Goal: Use online tool/utility: Utilize a website feature to perform a specific function

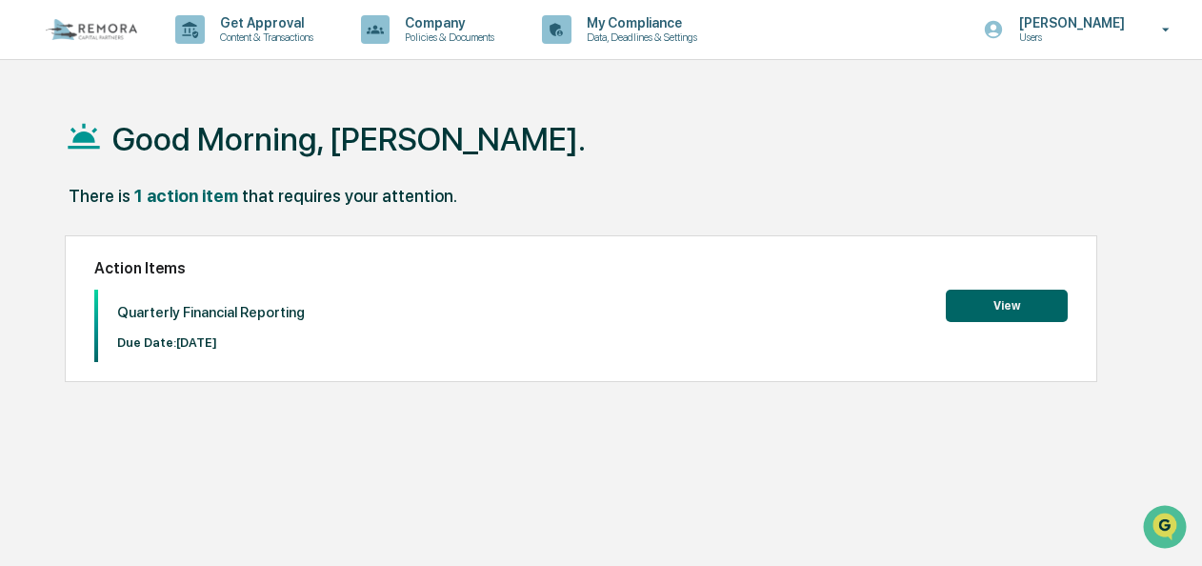
click at [1004, 308] on button "View" at bounding box center [1007, 306] width 122 height 32
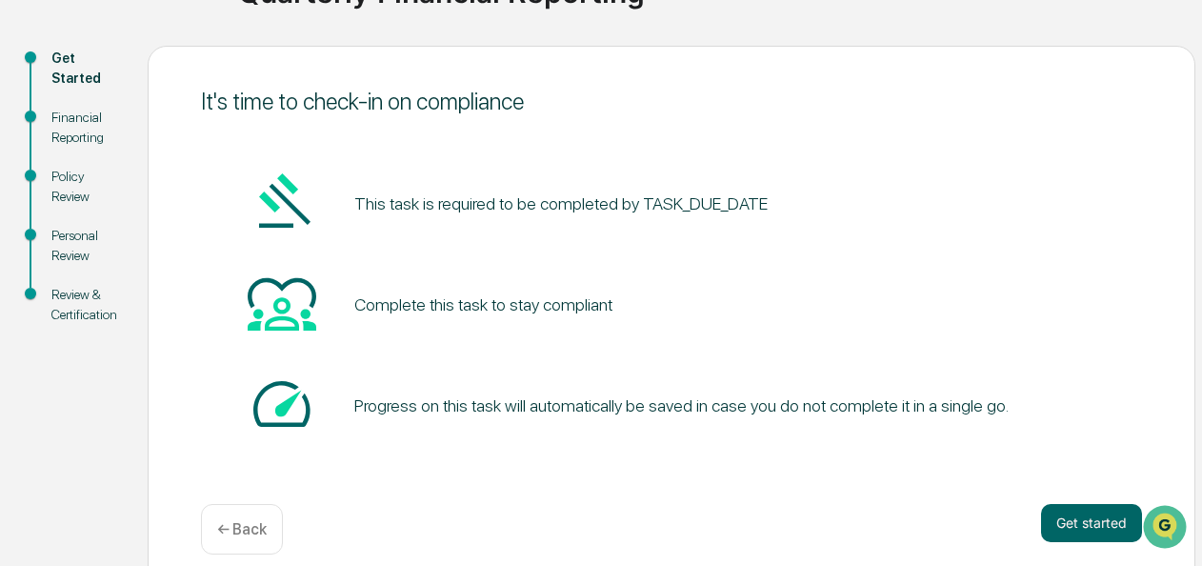
scroll to position [202, 0]
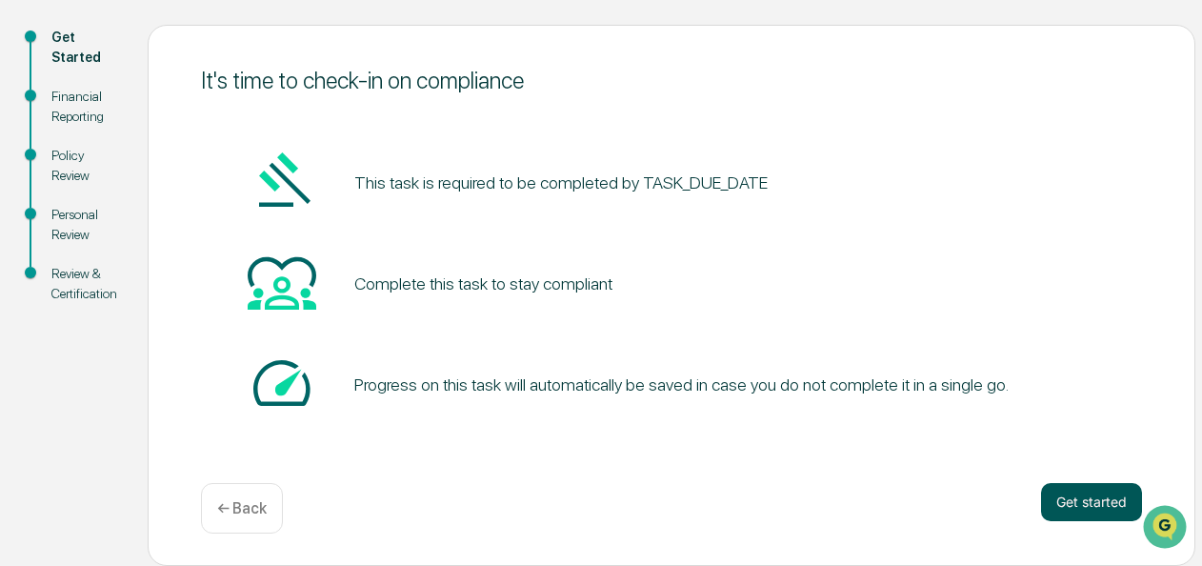
click at [1102, 505] on button "Get started" at bounding box center [1091, 502] width 101 height 38
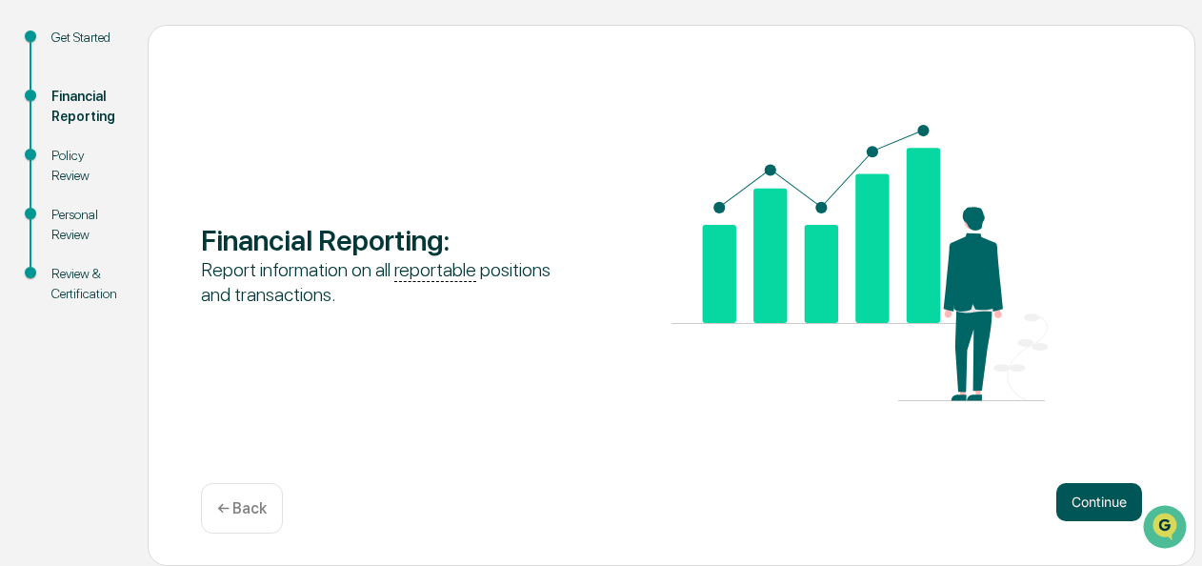
click at [1087, 503] on button "Continue" at bounding box center [1100, 502] width 86 height 38
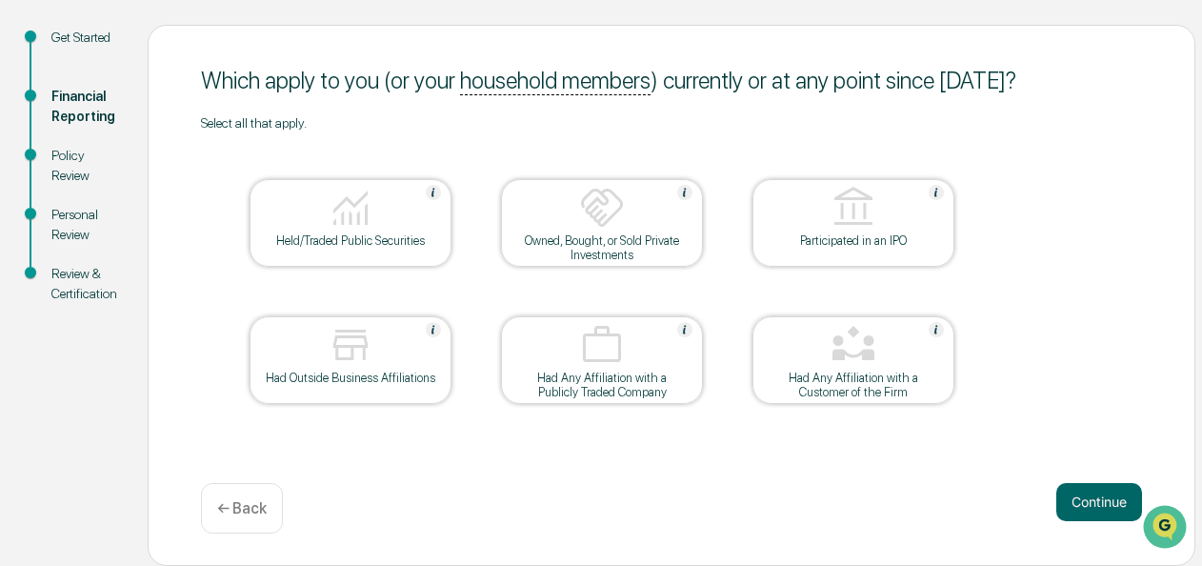
click at [687, 505] on div "Continue ← Back" at bounding box center [671, 508] width 941 height 50
click at [588, 231] on img at bounding box center [602, 208] width 46 height 46
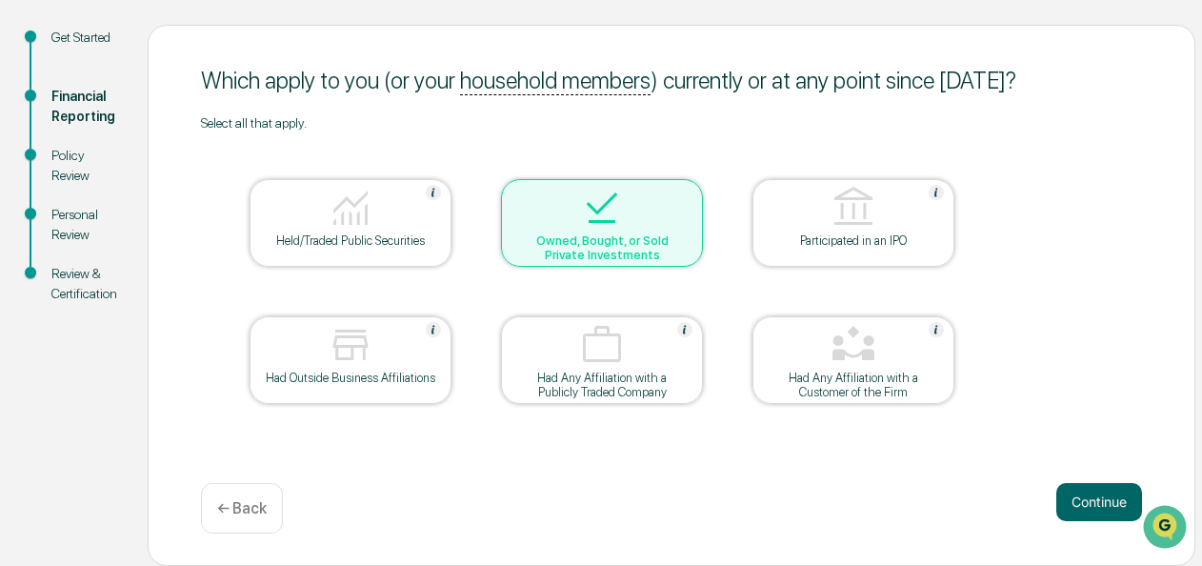
click at [368, 225] on img at bounding box center [351, 208] width 46 height 46
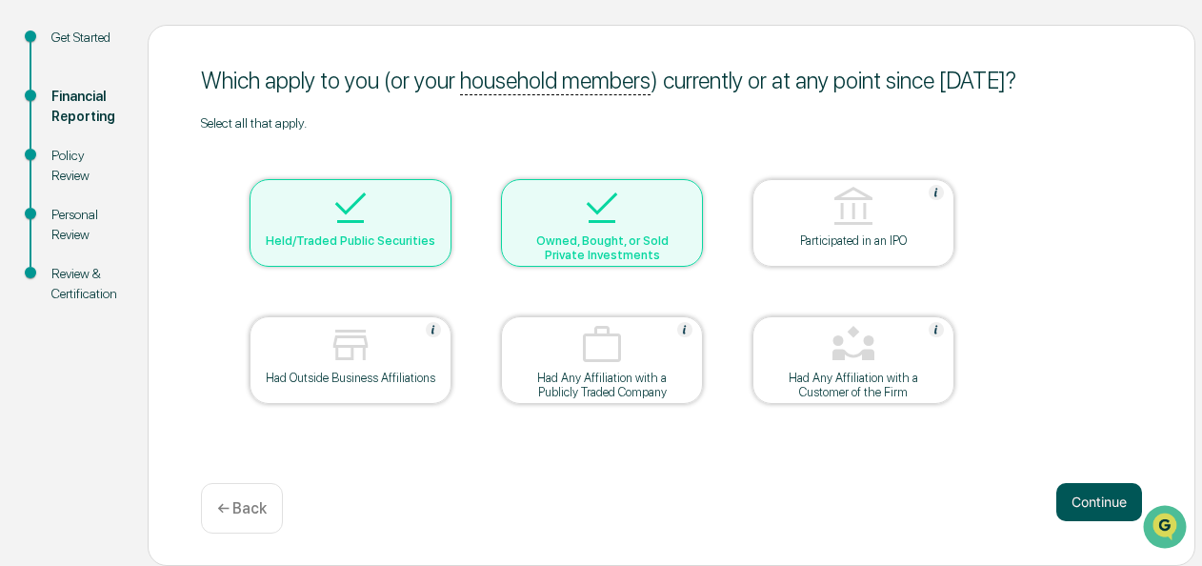
click at [1100, 499] on button "Continue" at bounding box center [1100, 502] width 86 height 38
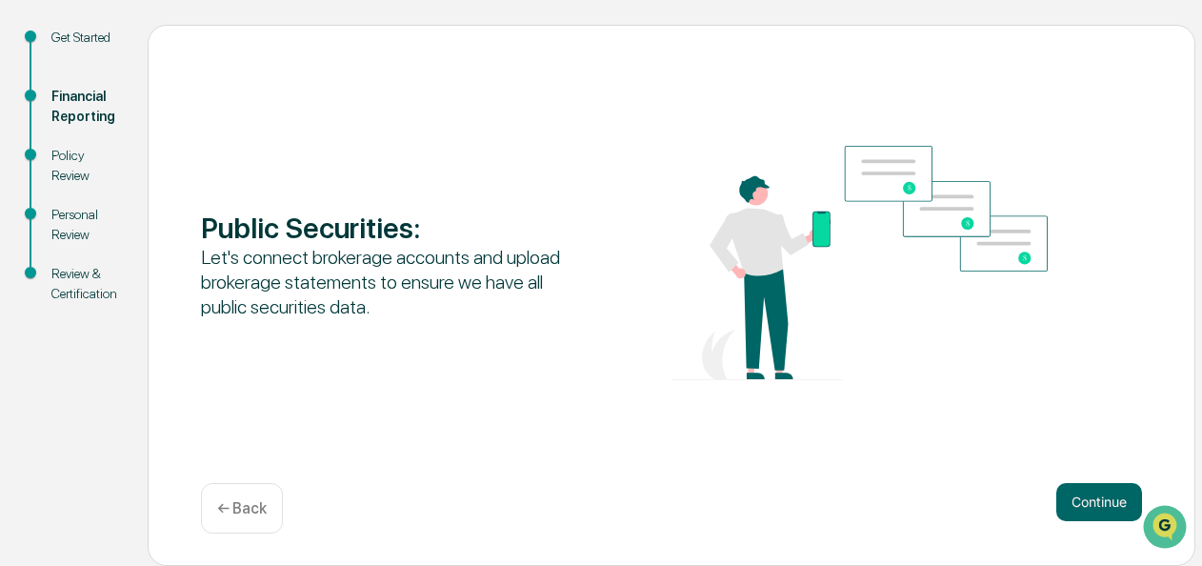
click at [252, 505] on p "← Back" at bounding box center [242, 508] width 50 height 18
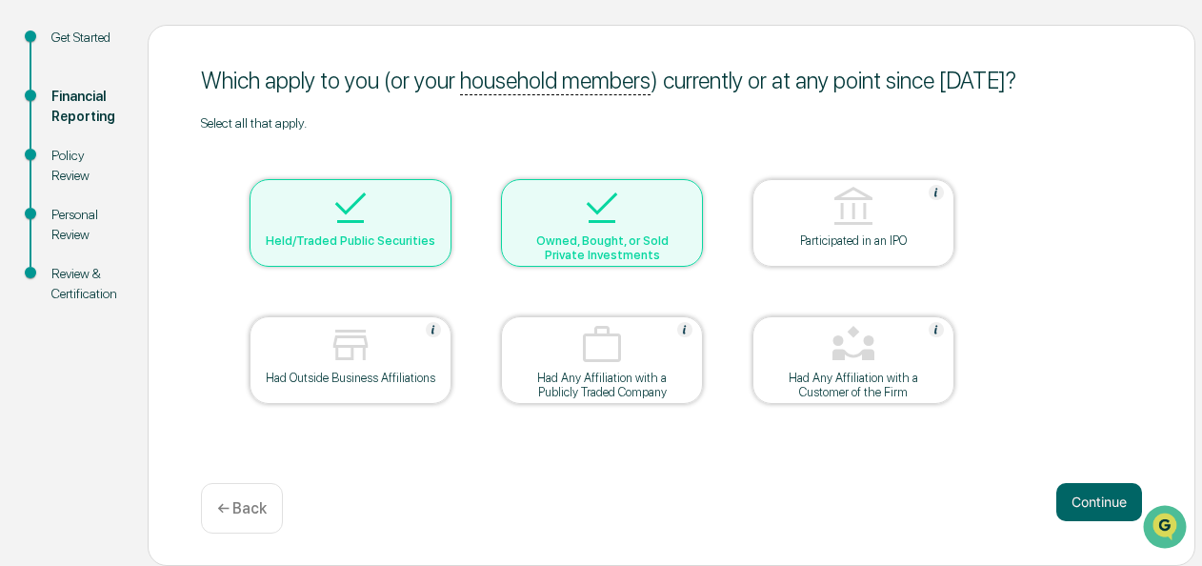
click at [358, 234] on div "Held/Traded Public Securities" at bounding box center [351, 240] width 172 height 14
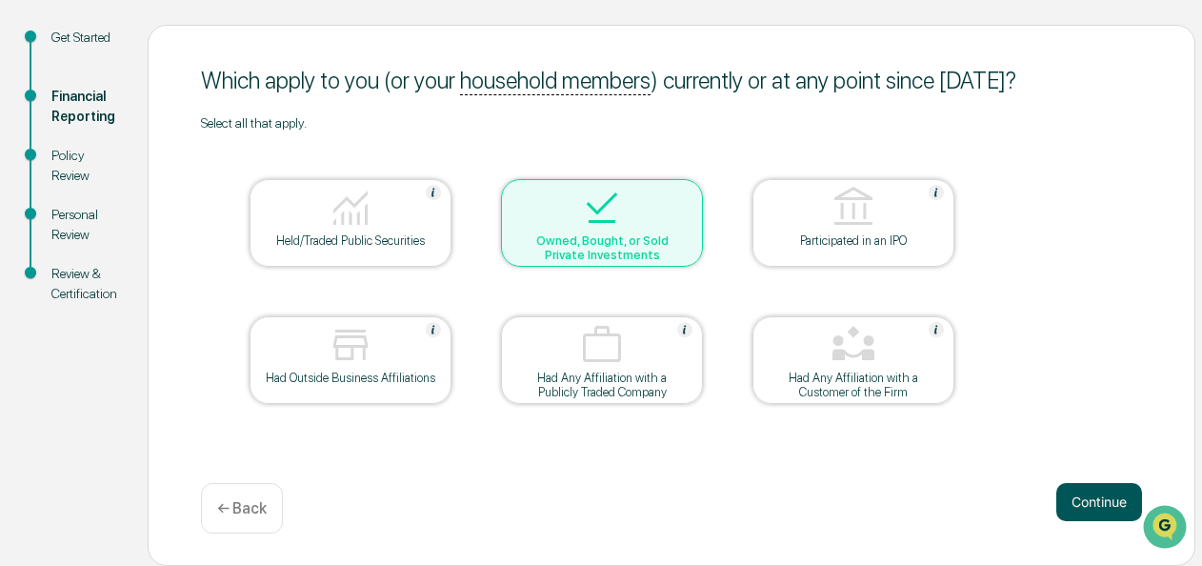
click at [1103, 505] on button "Continue" at bounding box center [1100, 502] width 86 height 38
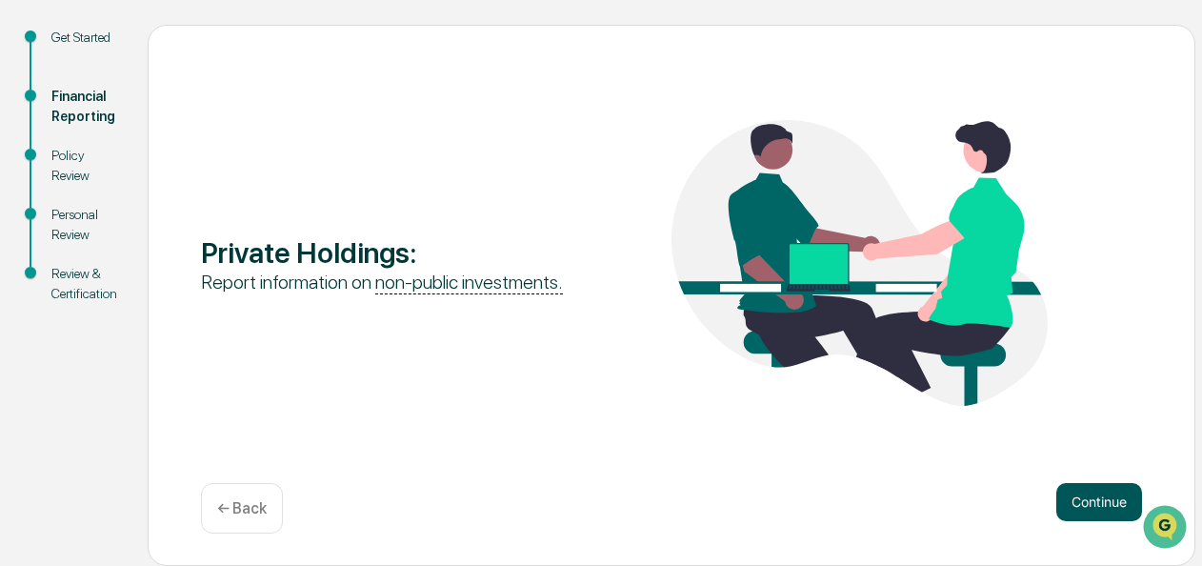
click at [1117, 498] on button "Continue" at bounding box center [1100, 502] width 86 height 38
